Goal: Transaction & Acquisition: Purchase product/service

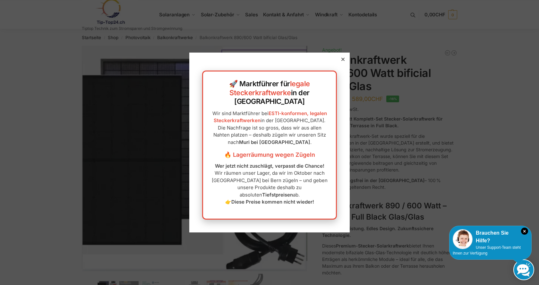
click at [341, 61] on icon at bounding box center [342, 59] width 3 height 3
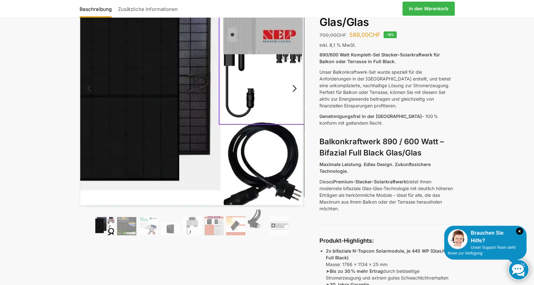
scroll to position [128, 0]
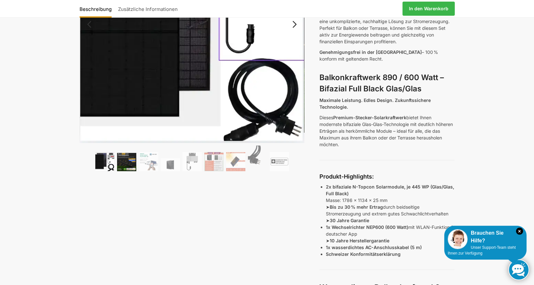
click at [123, 164] on img at bounding box center [126, 162] width 19 height 18
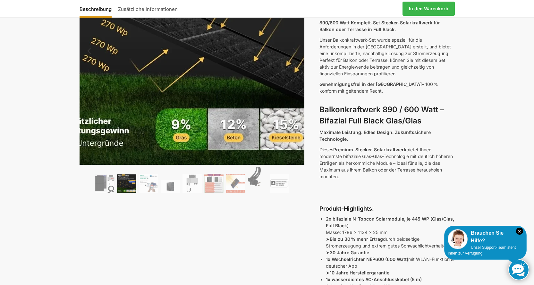
scroll to position [64, 0]
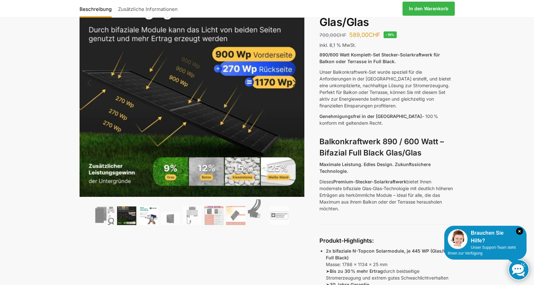
click at [146, 217] on img at bounding box center [148, 215] width 19 height 19
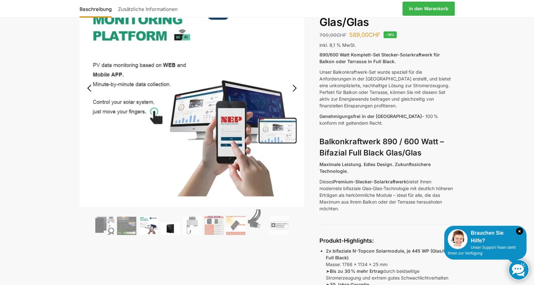
click at [169, 229] on img at bounding box center [170, 228] width 19 height 13
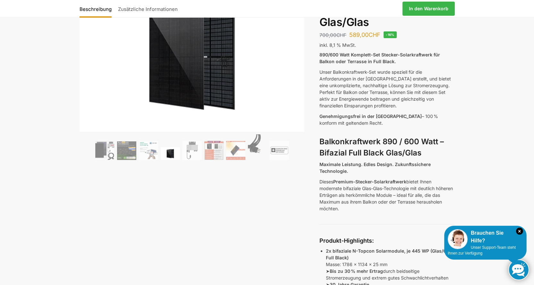
scroll to position [0, 0]
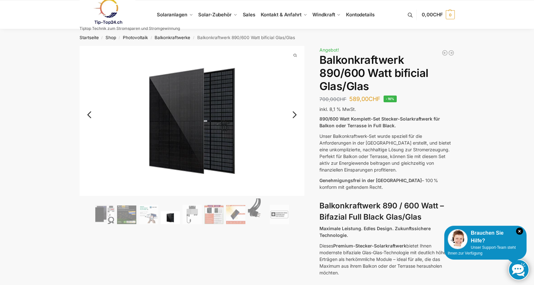
click at [296, 117] on link "Next" at bounding box center [293, 118] width 21 height 6
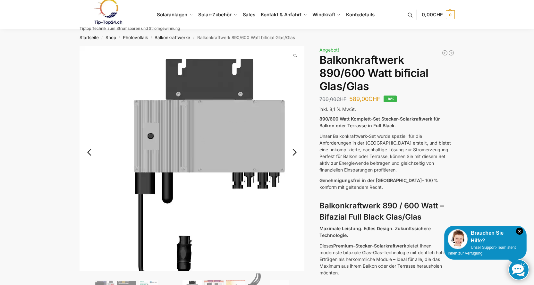
click at [296, 117] on img at bounding box center [207, 174] width 256 height 256
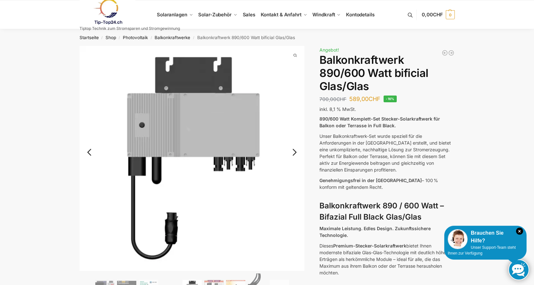
click at [294, 153] on link "Next" at bounding box center [293, 155] width 21 height 6
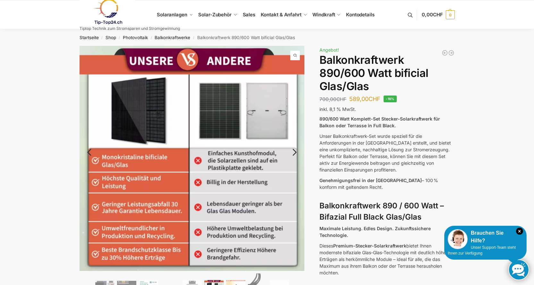
click at [294, 153] on link "Next" at bounding box center [293, 155] width 21 height 6
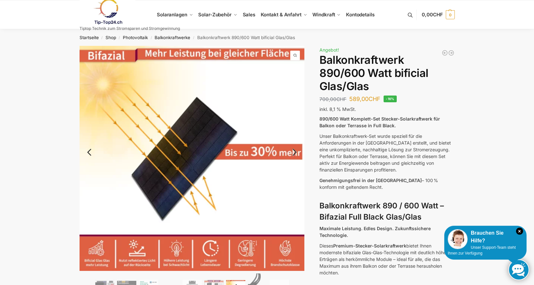
click at [296, 153] on link "Next" at bounding box center [293, 155] width 21 height 6
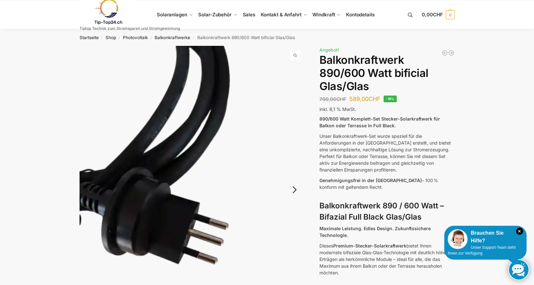
click at [296, 153] on img at bounding box center [191, 196] width 225 height 300
click at [295, 191] on link "Next" at bounding box center [293, 193] width 21 height 6
